Goal: Task Accomplishment & Management: Complete application form

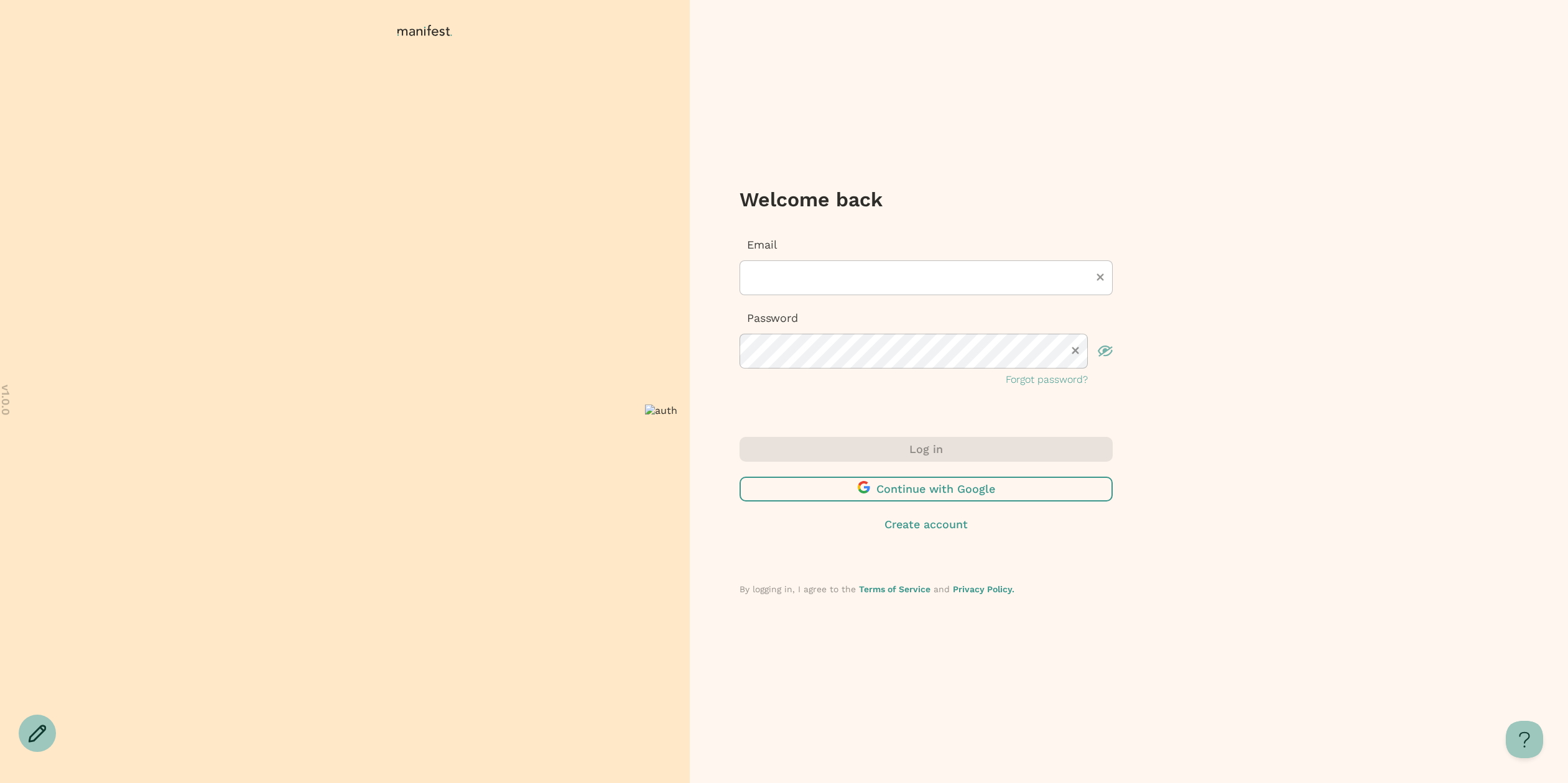
click at [900, 500] on span "button" at bounding box center [926, 490] width 373 height 25
click at [877, 491] on span "button" at bounding box center [926, 490] width 373 height 25
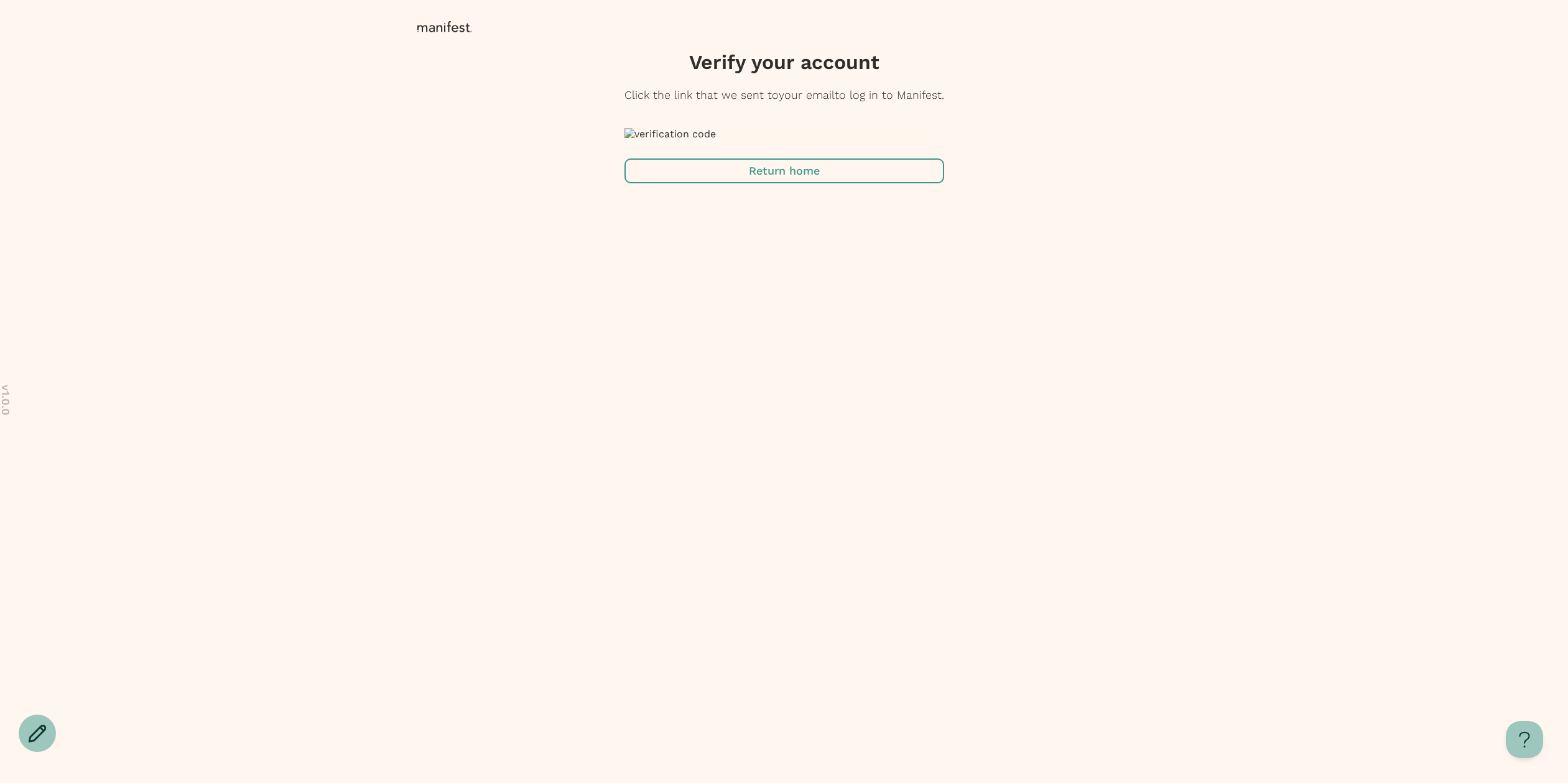
click at [514, 249] on div "Verify your account Click the link that we sent to your email to log in to Mani…" at bounding box center [784, 392] width 1568 height 783
